Goal: Information Seeking & Learning: Learn about a topic

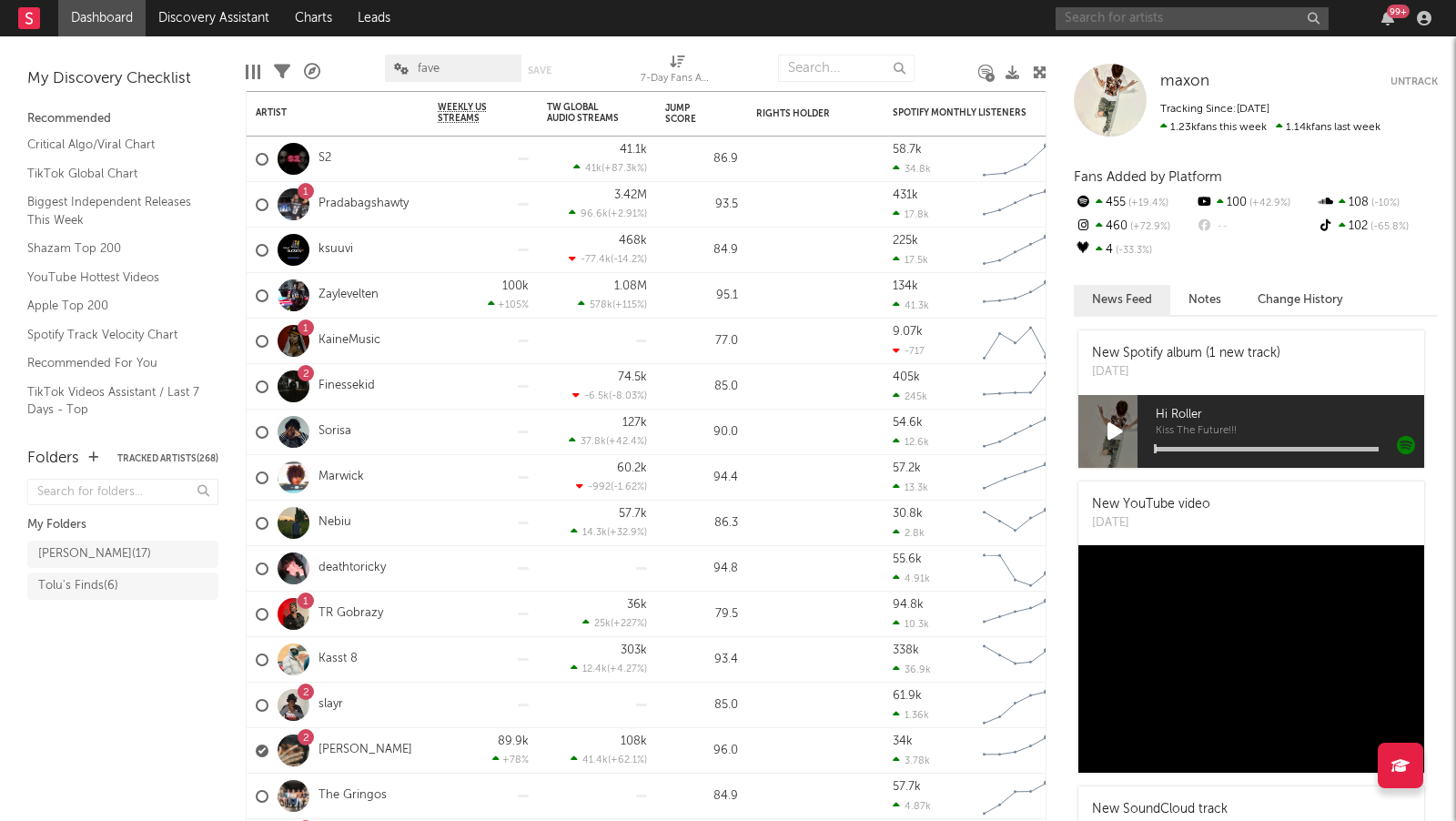
click at [1209, 24] on input "text" at bounding box center [1192, 18] width 273 height 23
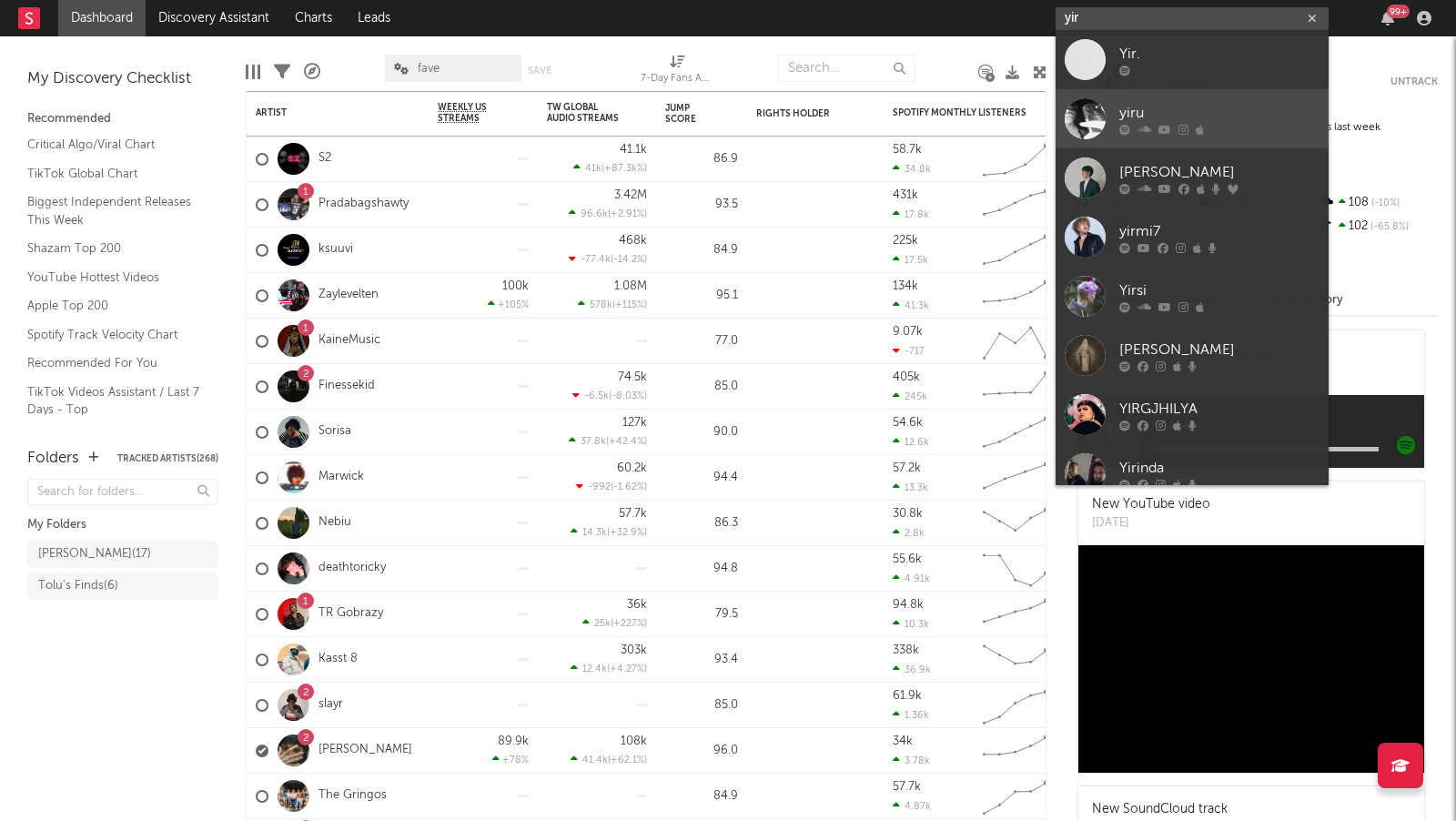
type input "yir"
click at [1291, 115] on div "yiru" at bounding box center [1219, 113] width 200 height 22
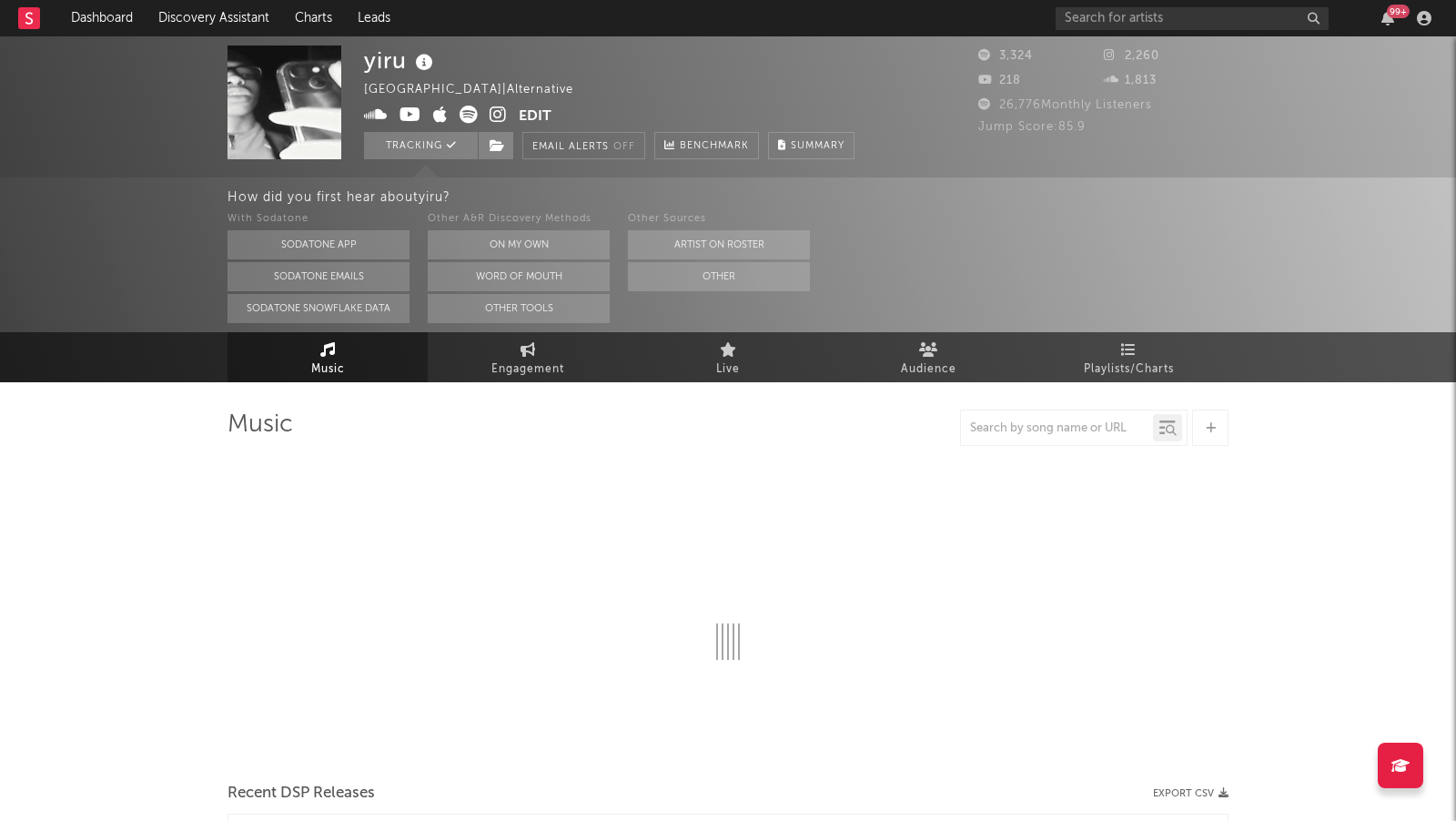
select select "1w"
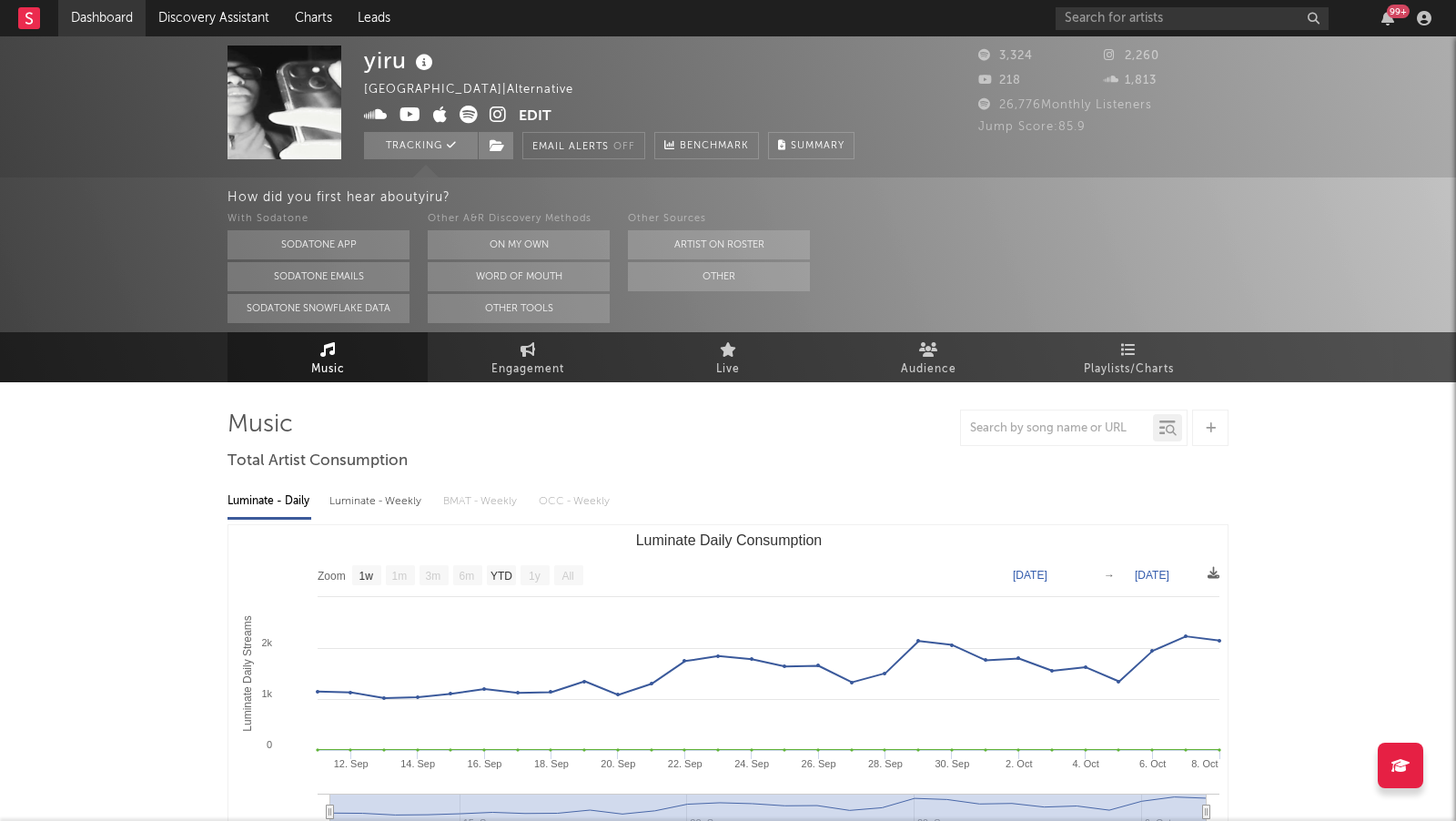
click at [70, 24] on link "Dashboard" at bounding box center [102, 18] width 88 height 37
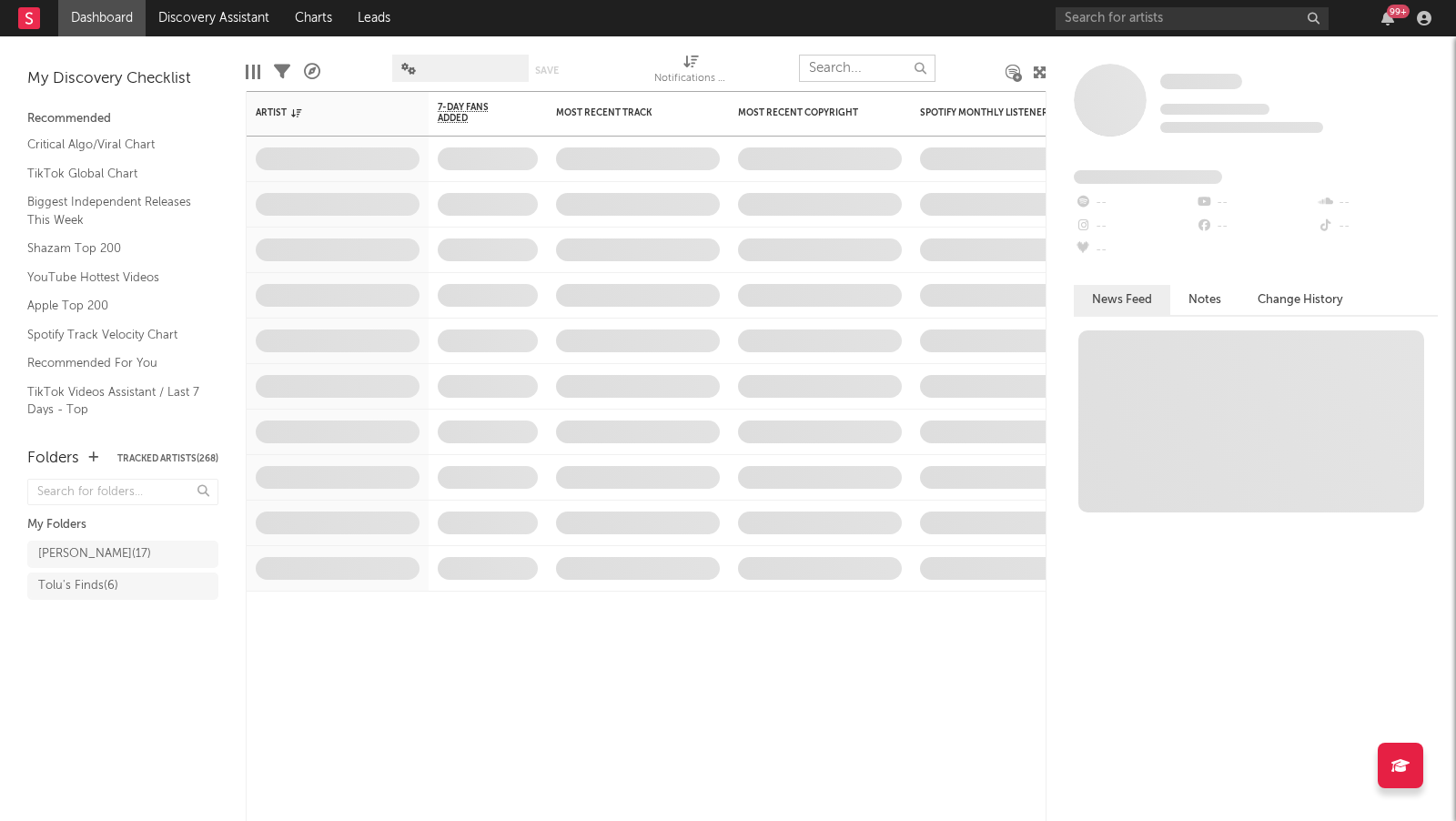
click at [836, 72] on input "text" at bounding box center [866, 69] width 136 height 27
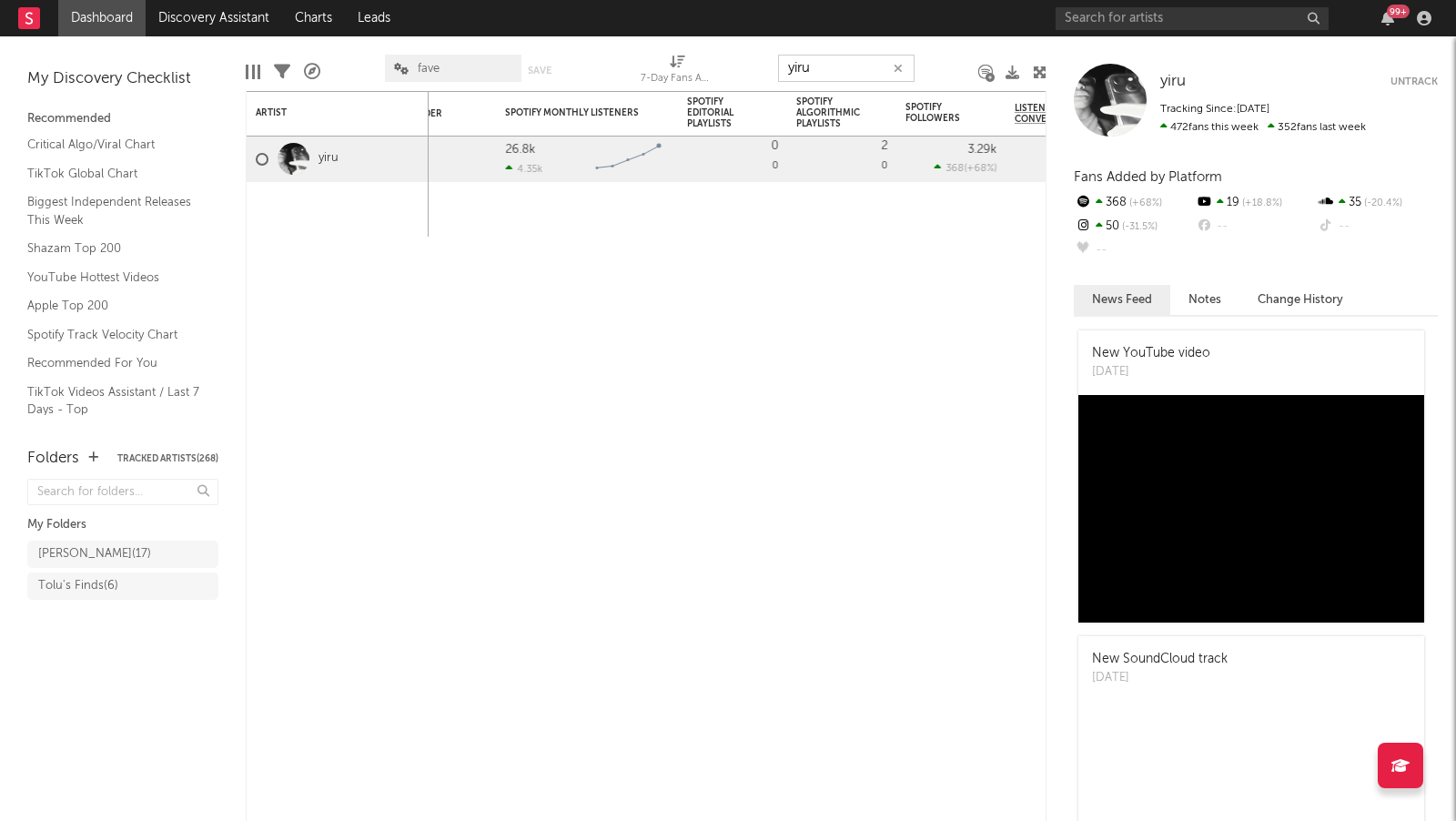
type input "yiru"
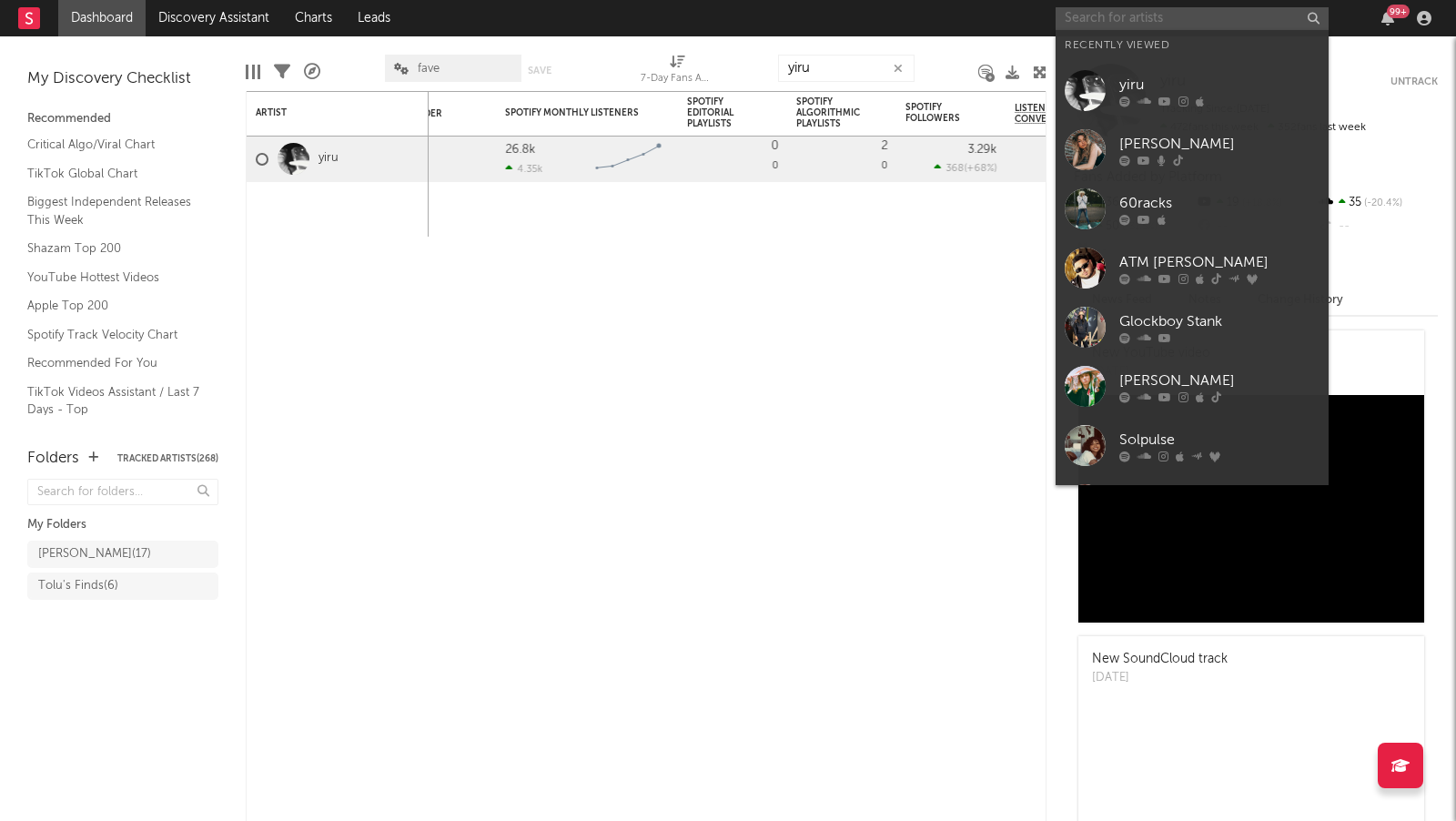
click at [1086, 26] on input "text" at bounding box center [1192, 18] width 273 height 23
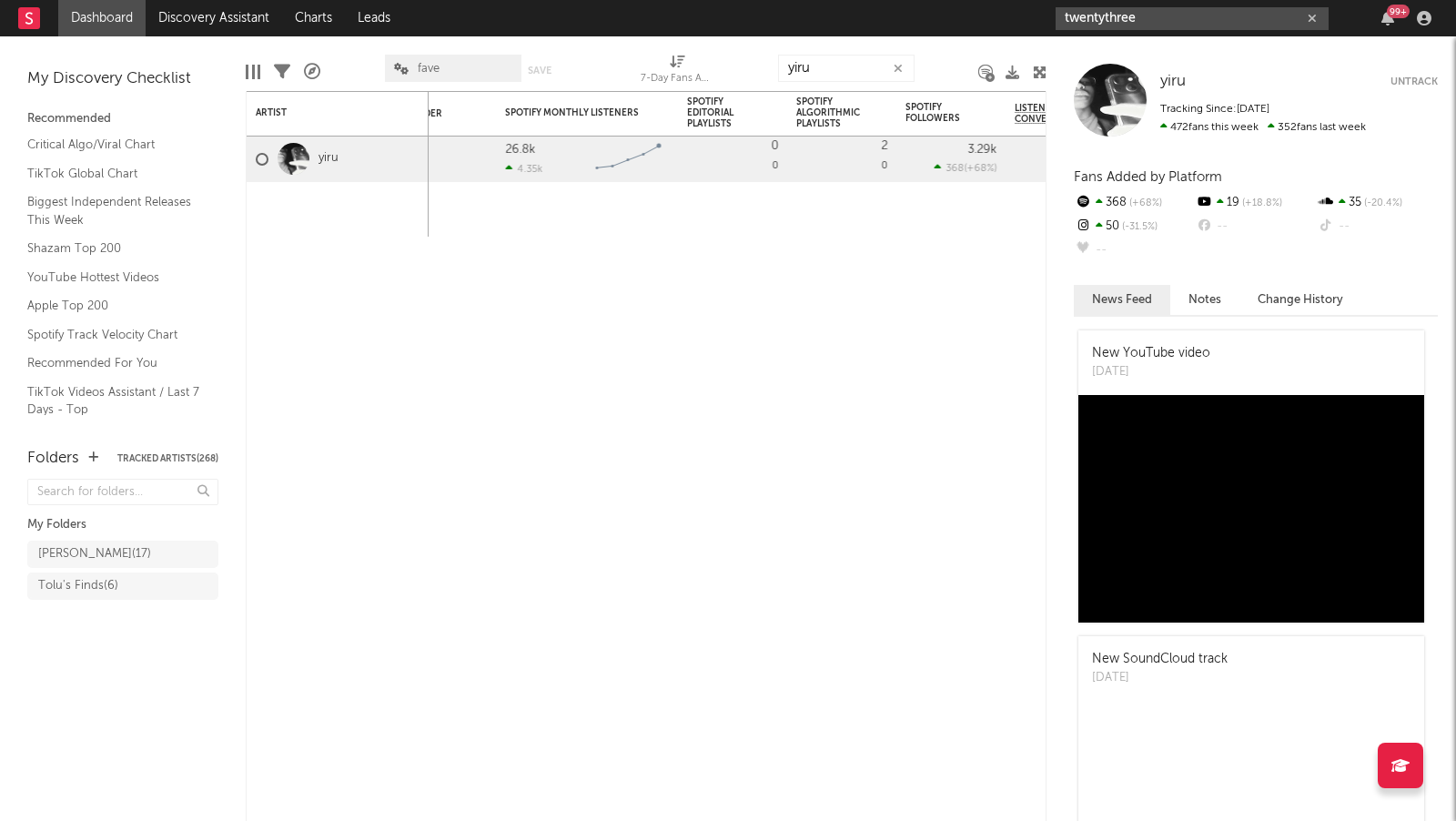
click at [1111, 25] on input "twentythree" at bounding box center [1192, 18] width 273 height 23
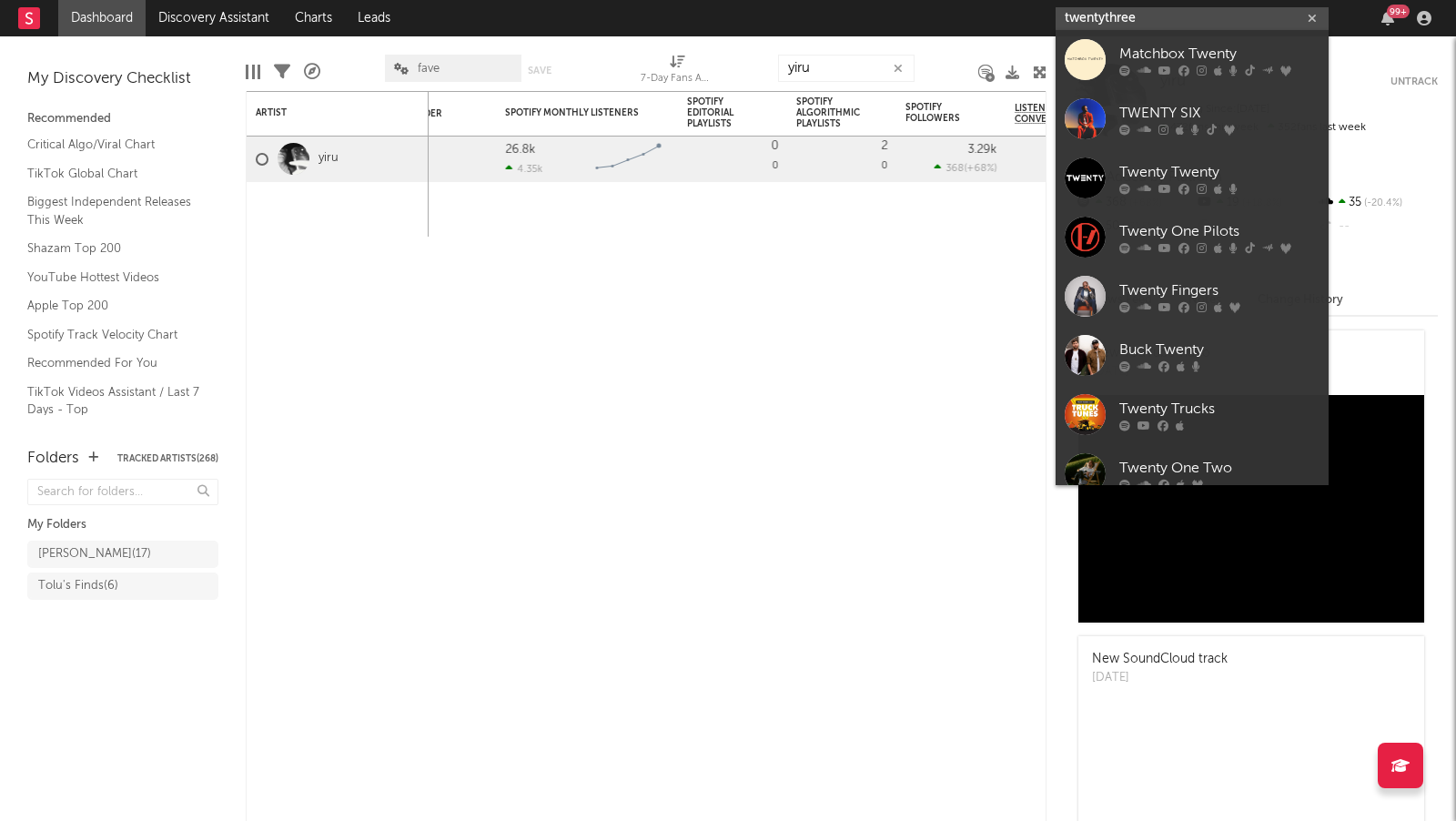
click at [1111, 25] on input "twentythree" at bounding box center [1192, 18] width 273 height 23
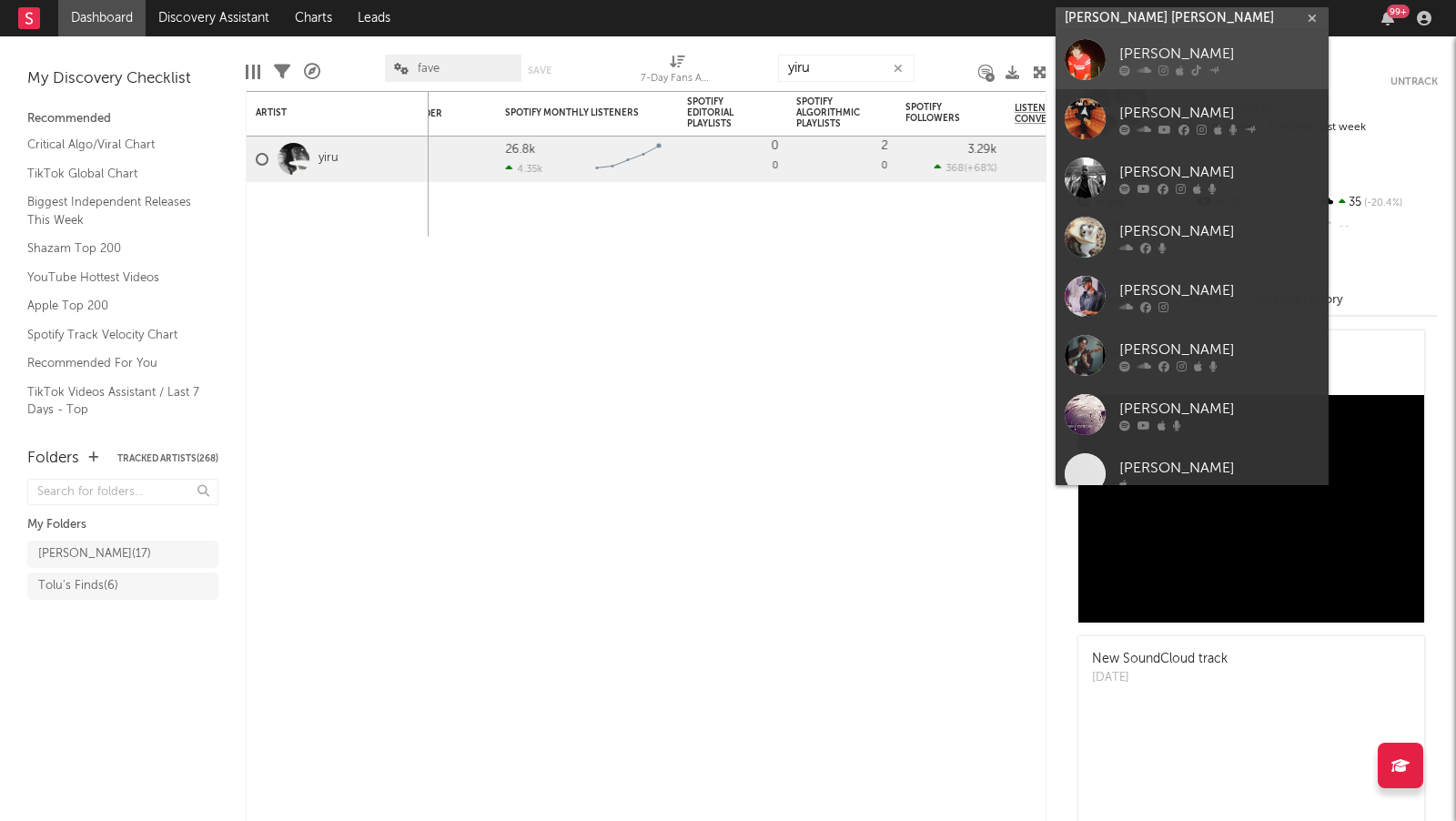
type input "[PERSON_NAME] [PERSON_NAME]"
click at [1204, 64] on div "[PERSON_NAME]" at bounding box center [1219, 55] width 200 height 22
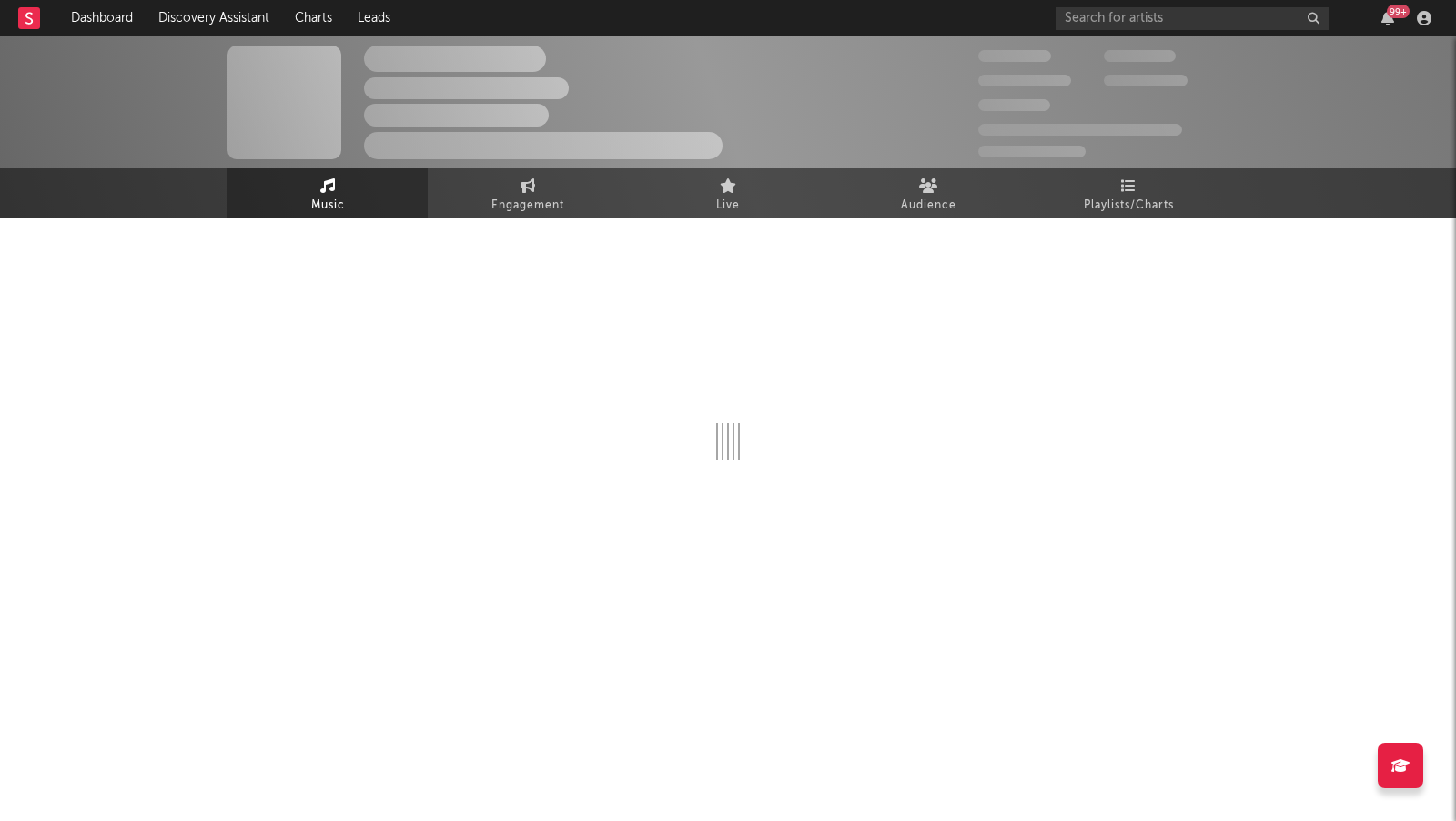
select select "6m"
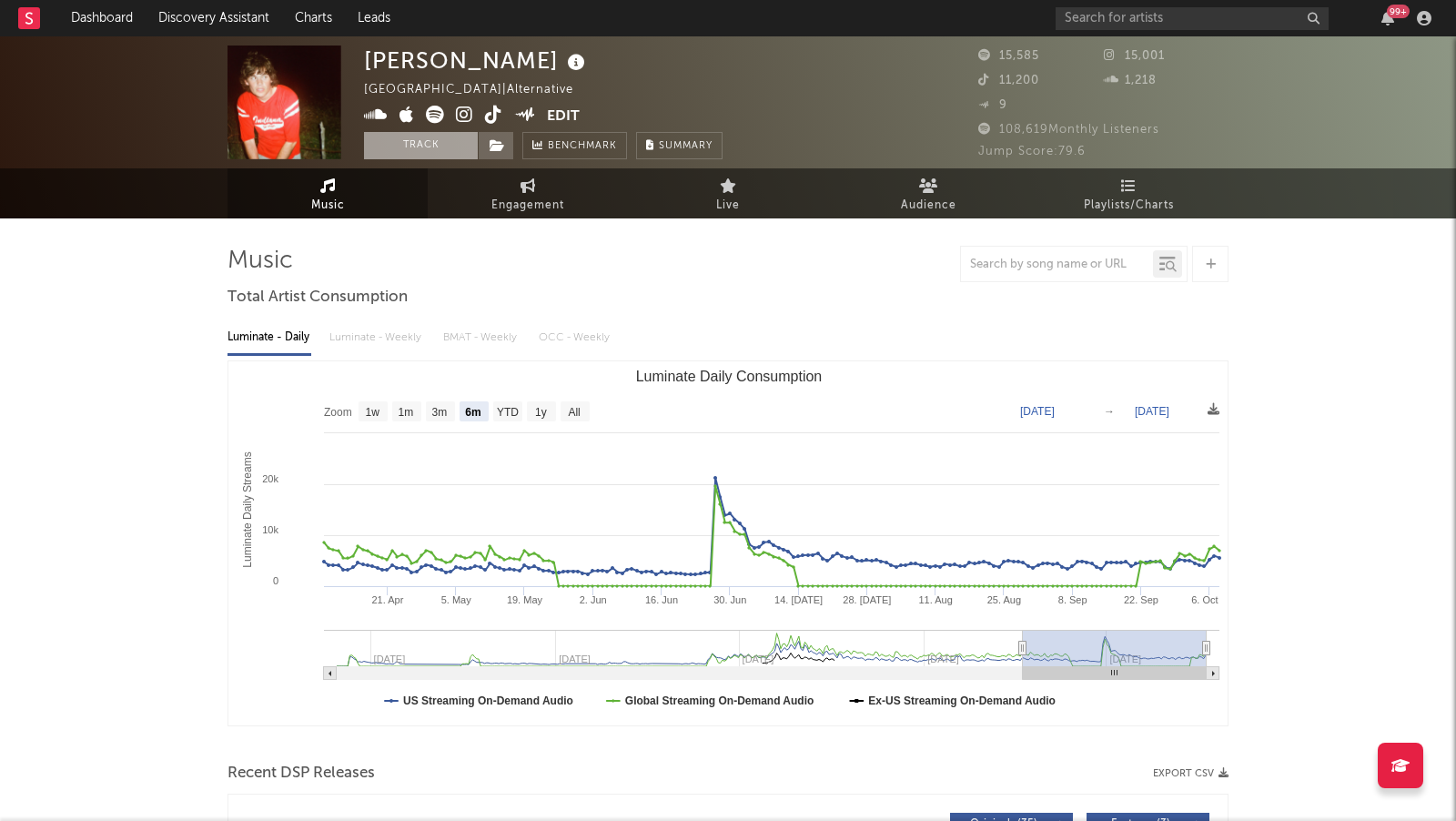
click at [404, 152] on button "Track" at bounding box center [420, 145] width 113 height 27
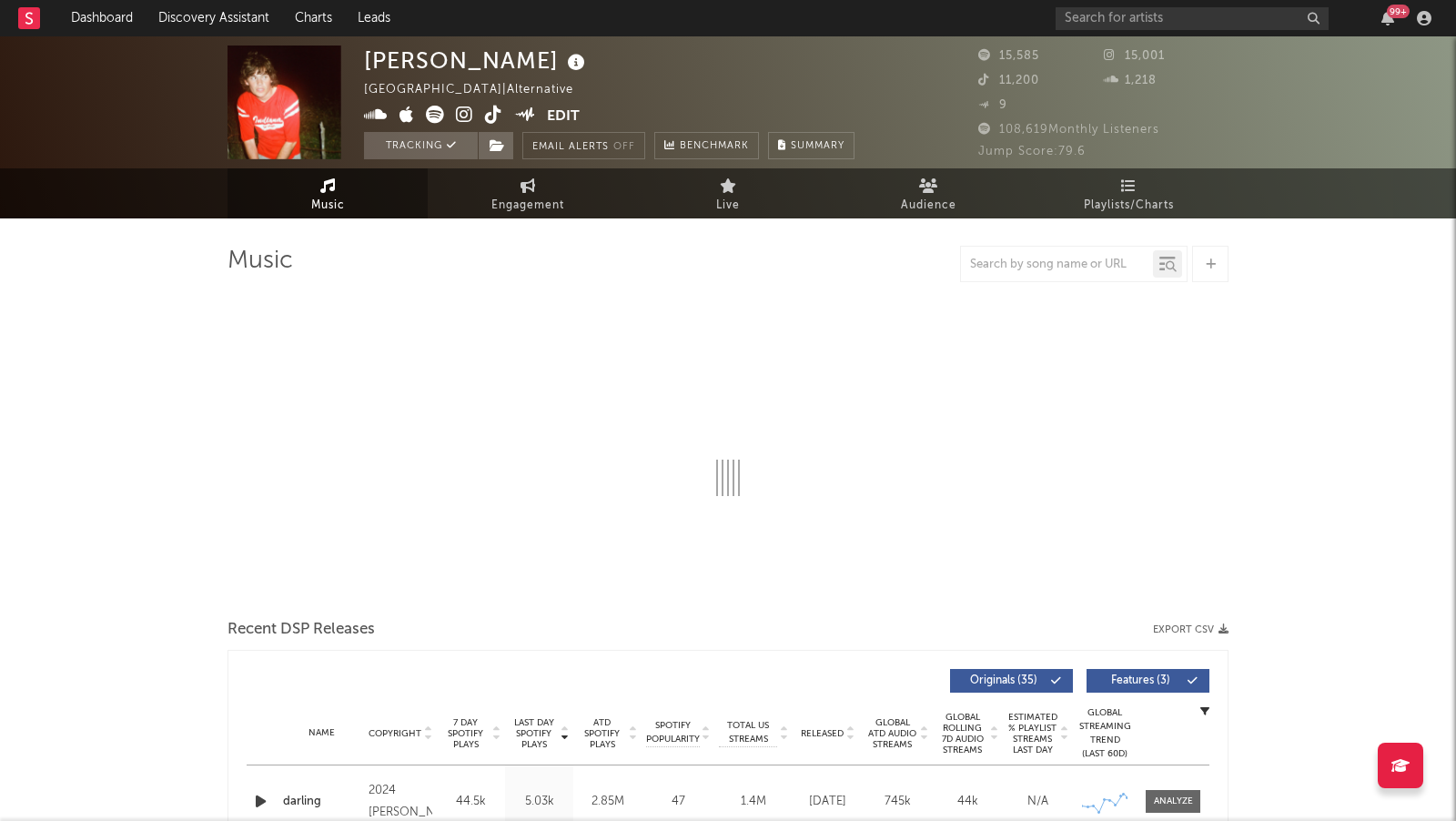
select select "6m"
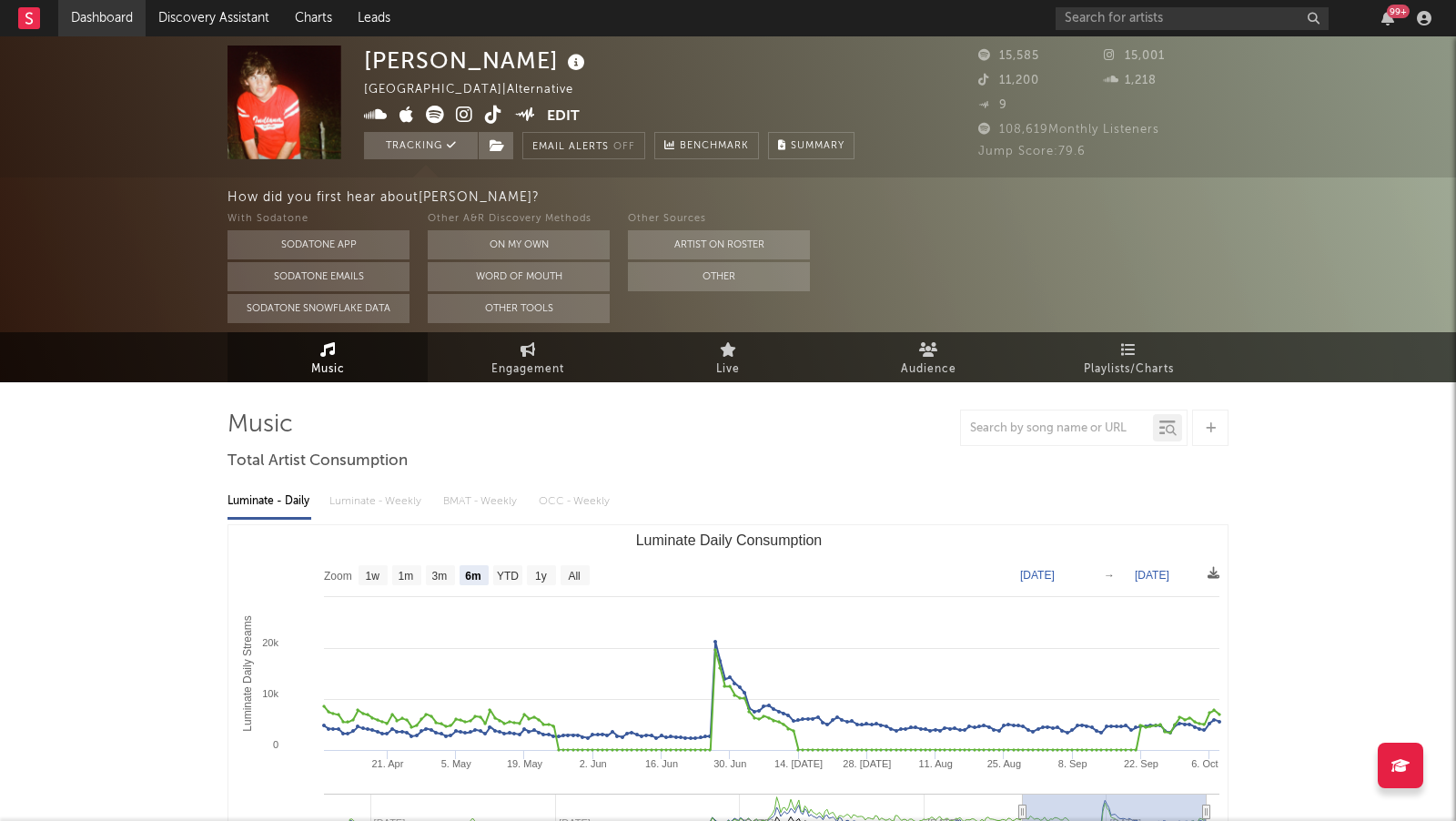
click at [108, 20] on link "Dashboard" at bounding box center [102, 18] width 88 height 37
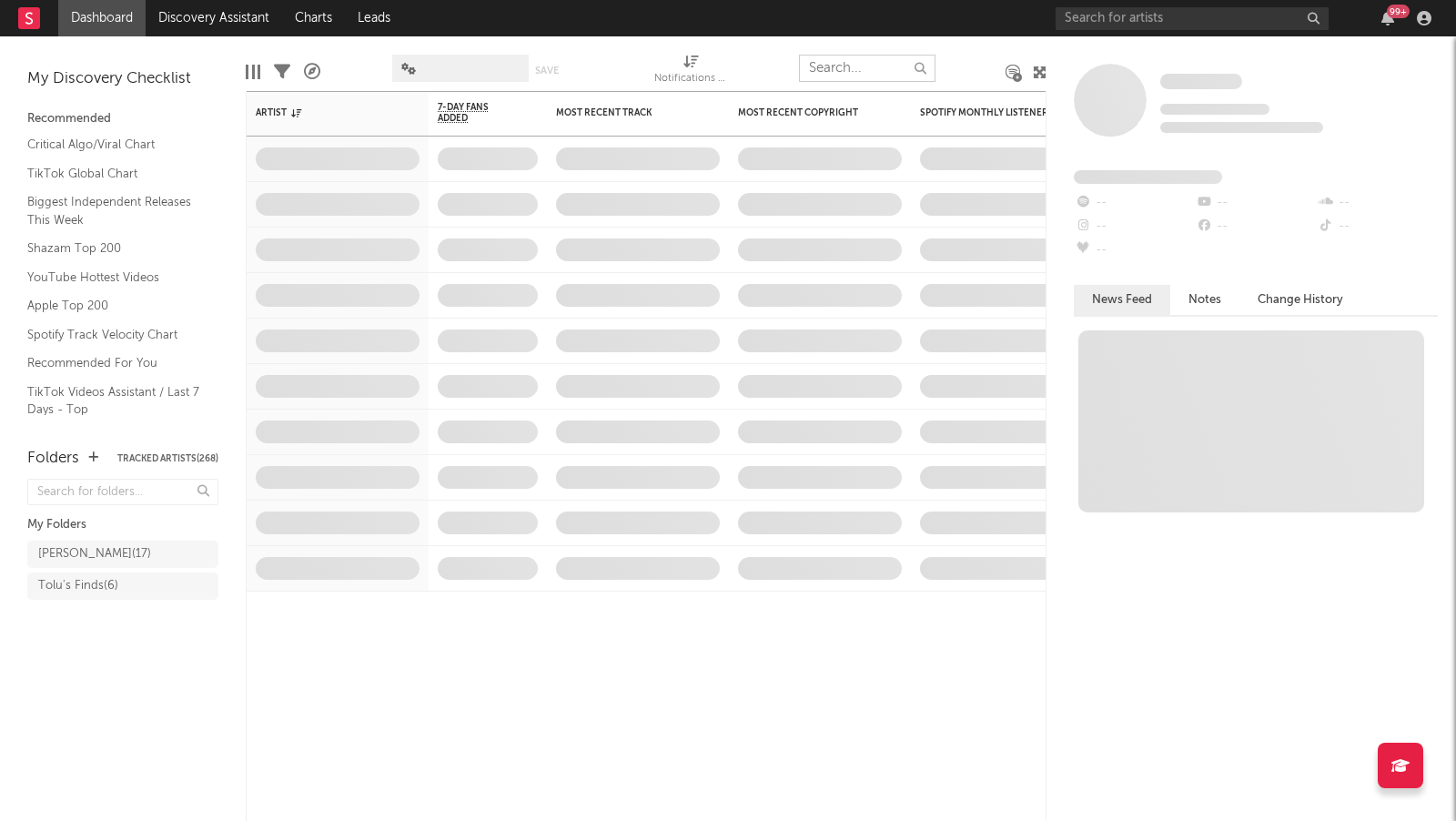
click at [847, 59] on input "text" at bounding box center [866, 69] width 136 height 27
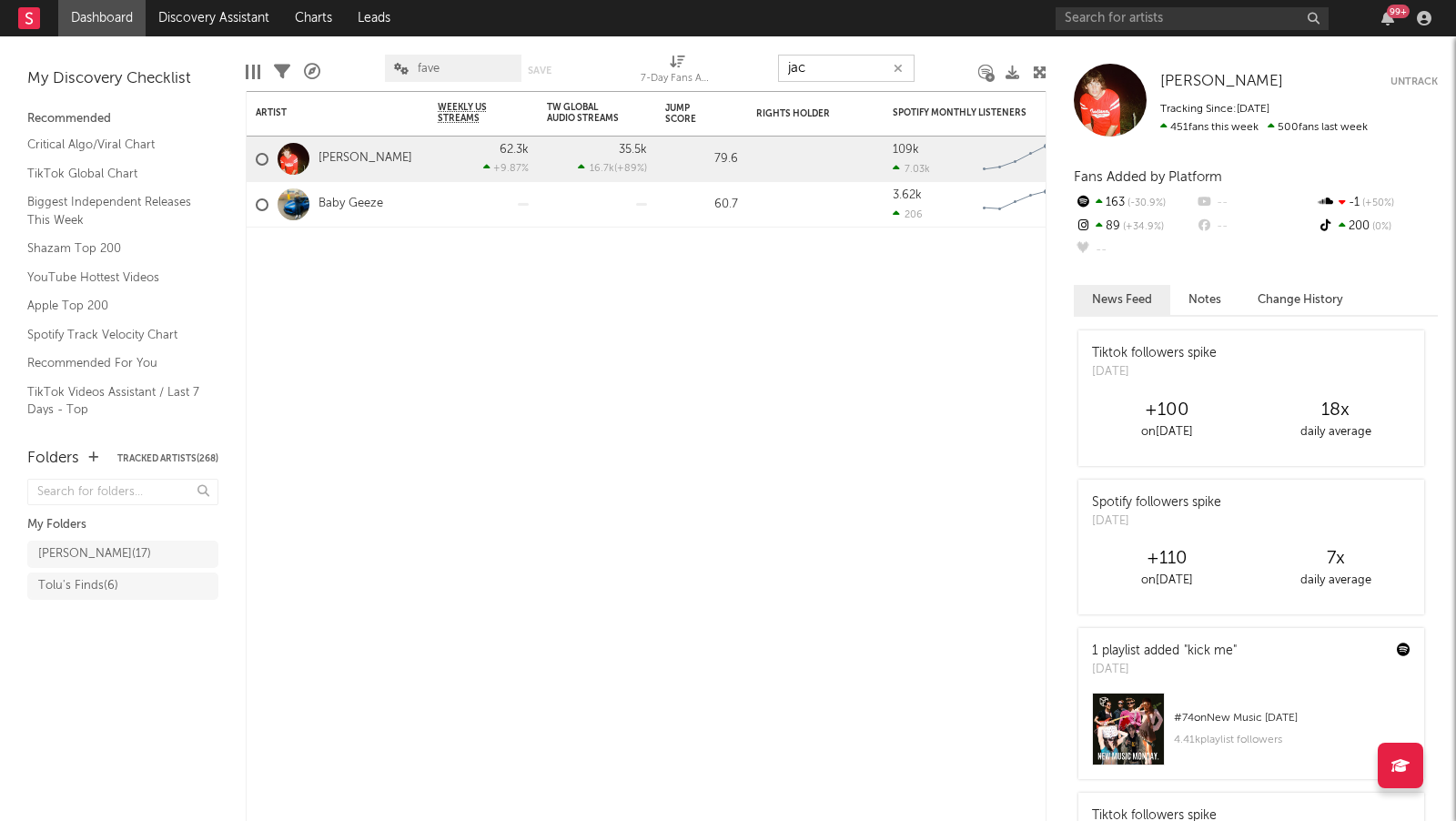
type input "jac"
